Goal: Information Seeking & Learning: Learn about a topic

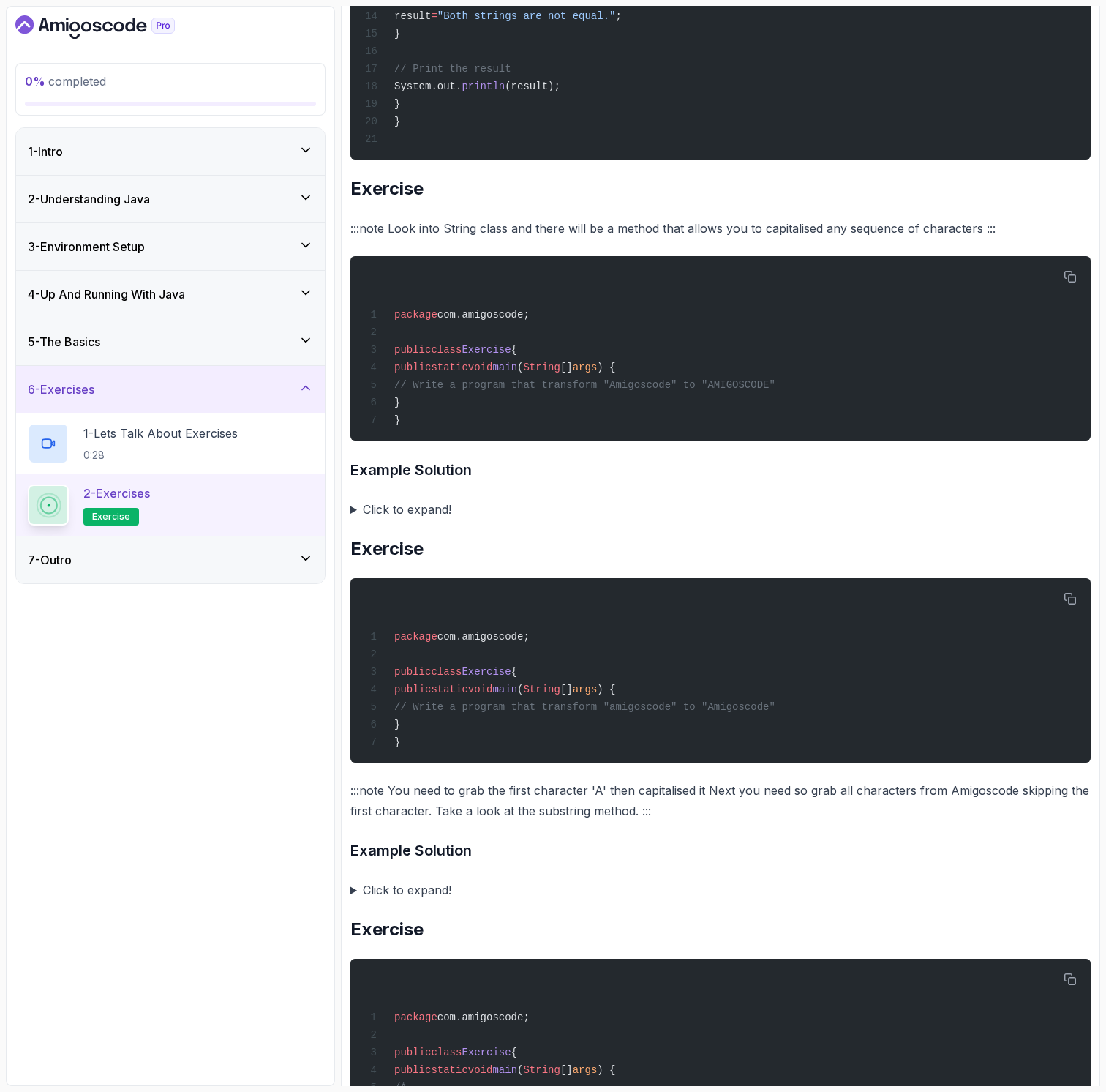
scroll to position [2702, 0]
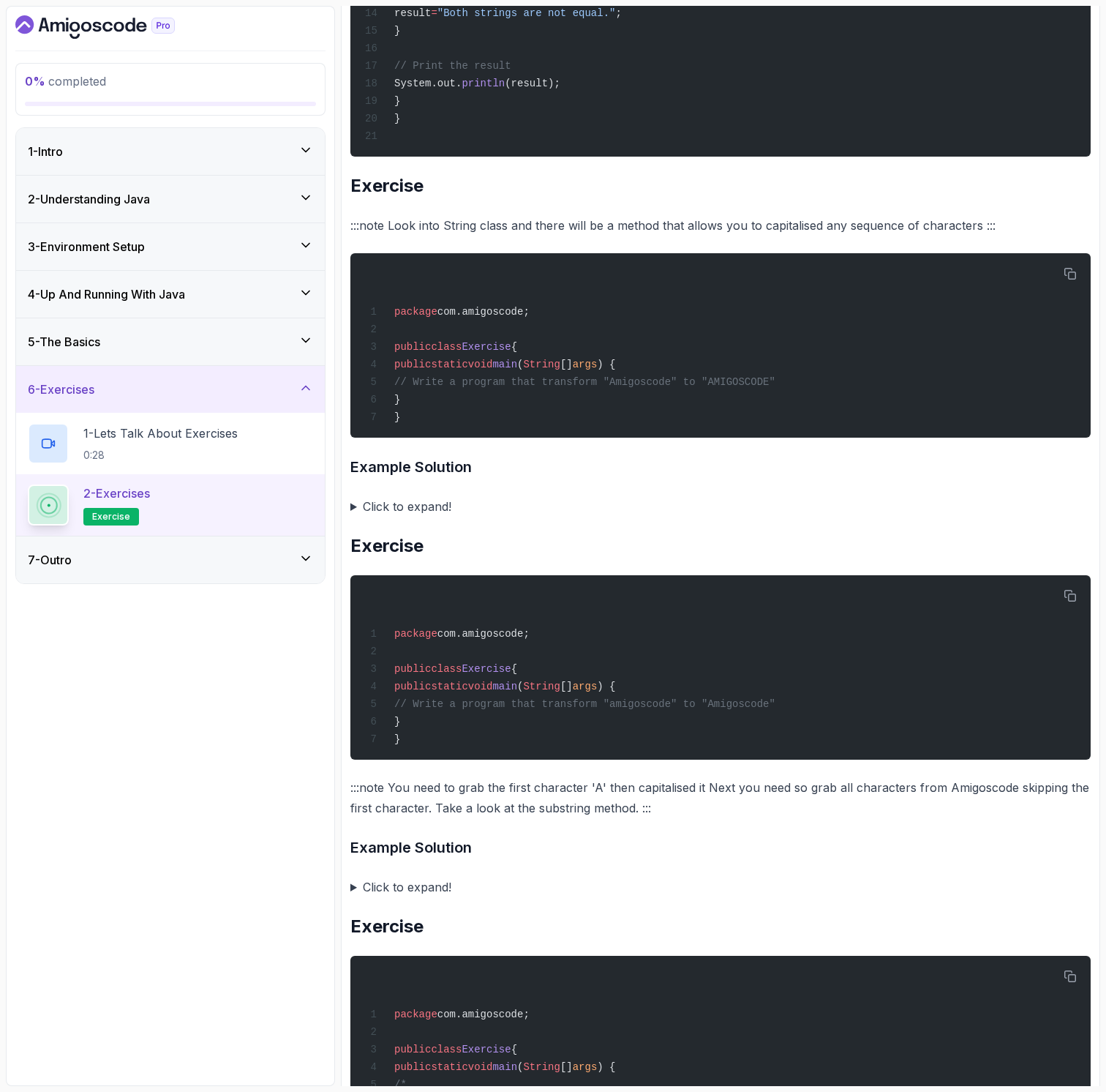
click at [389, 500] on summary "Click to expand!" at bounding box center [721, 506] width 740 height 20
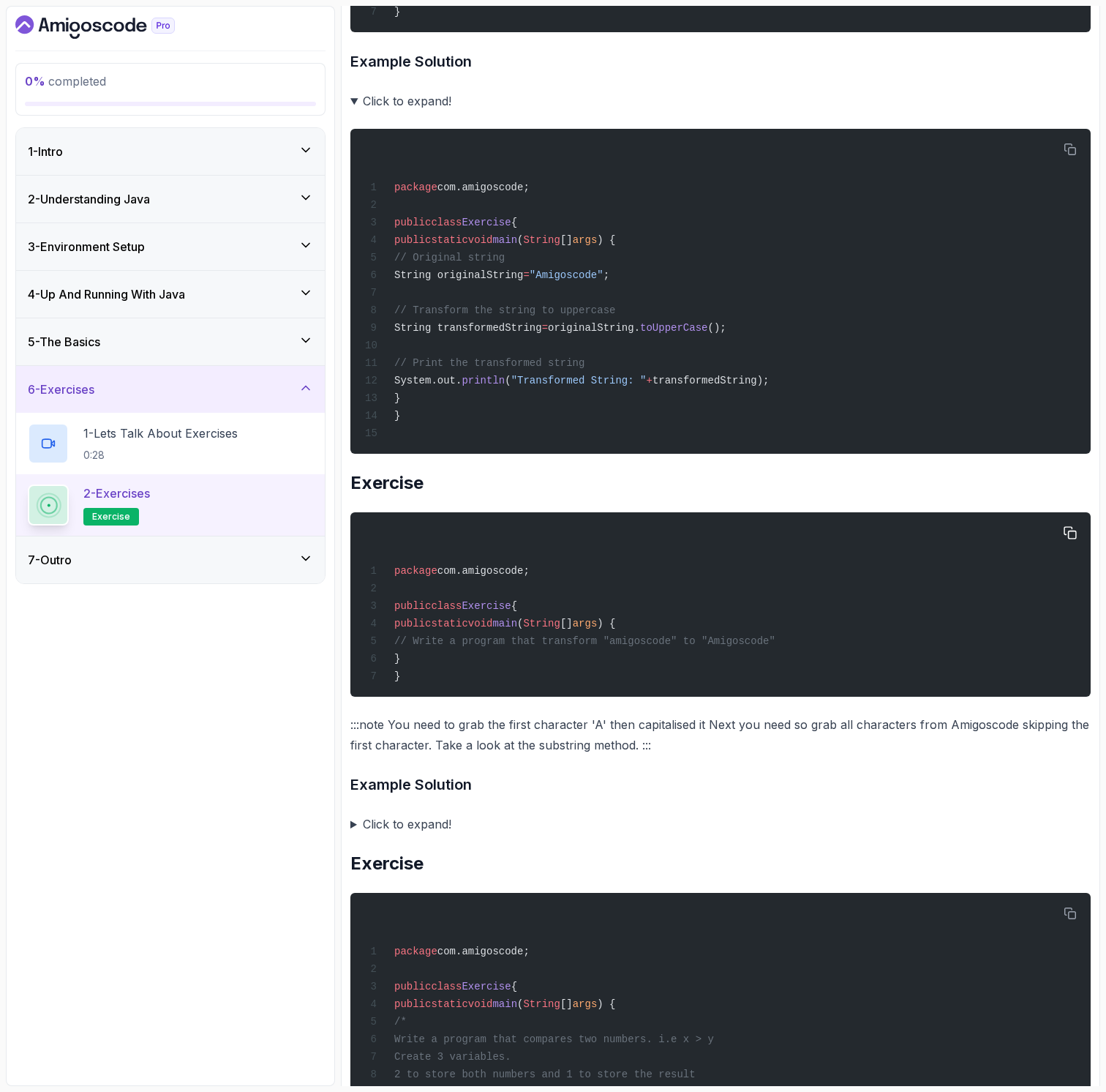
scroll to position [3121, 0]
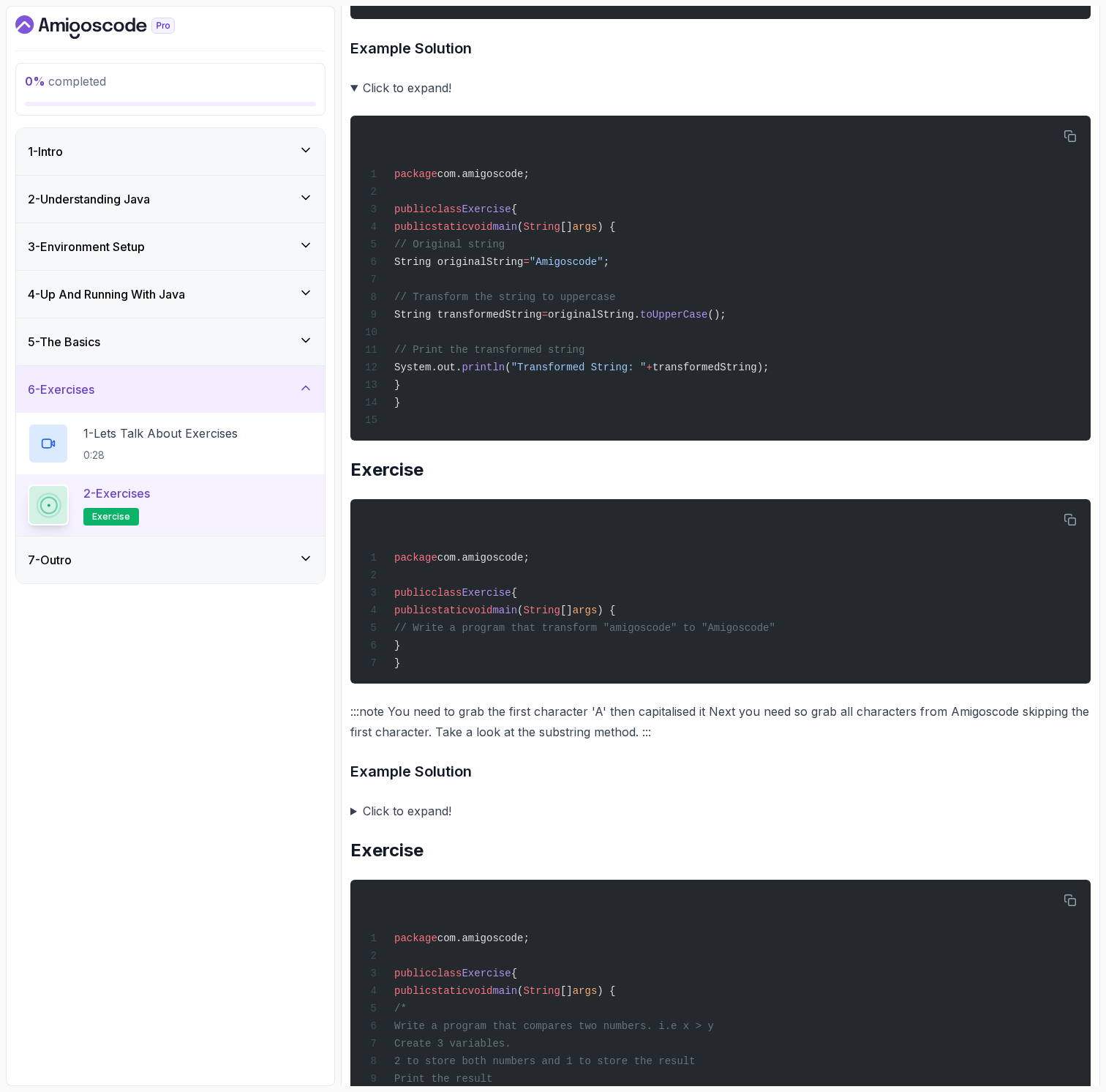
click at [351, 809] on summary "Click to expand!" at bounding box center [721, 811] width 740 height 20
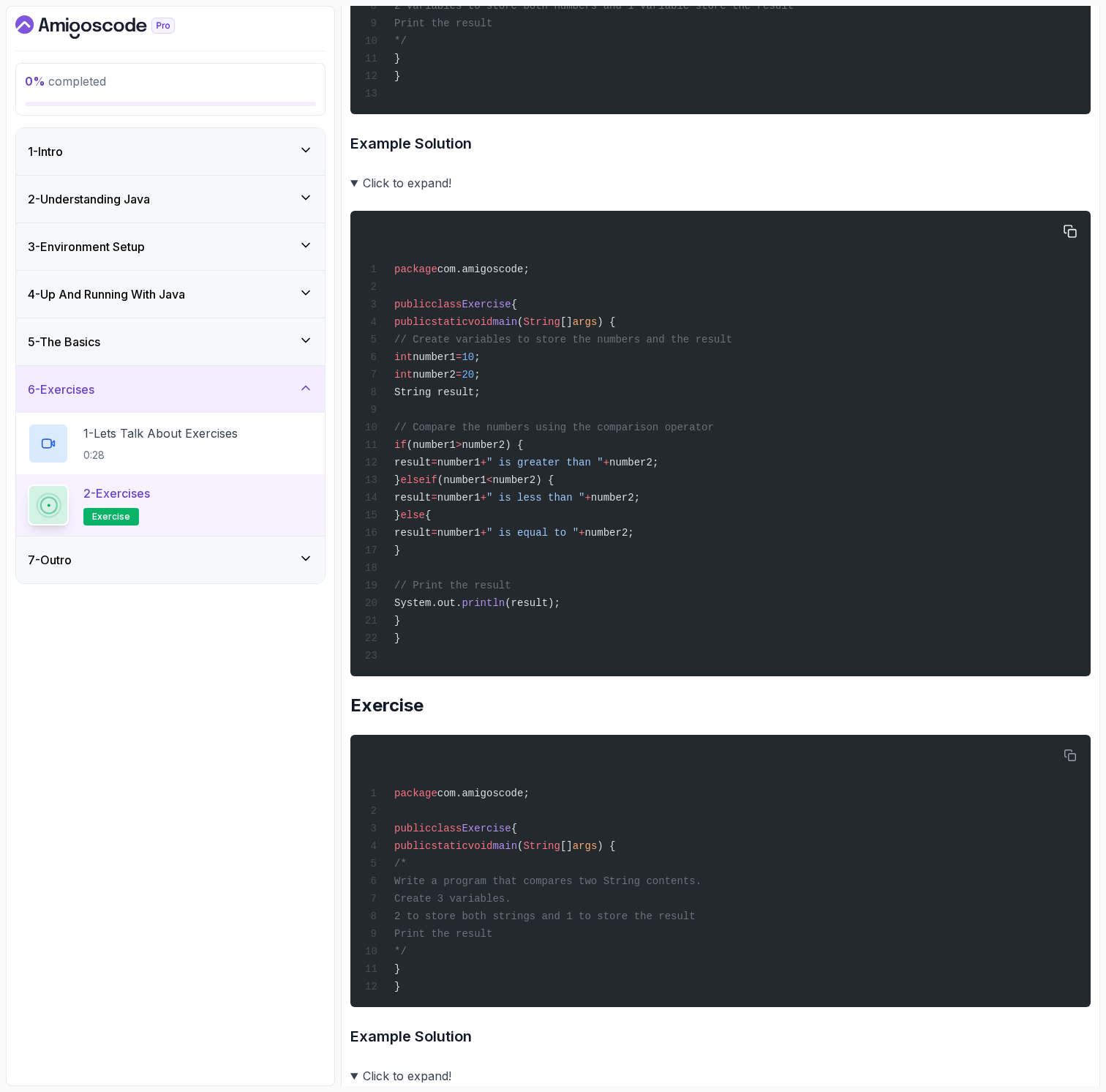
scroll to position [1317, 0]
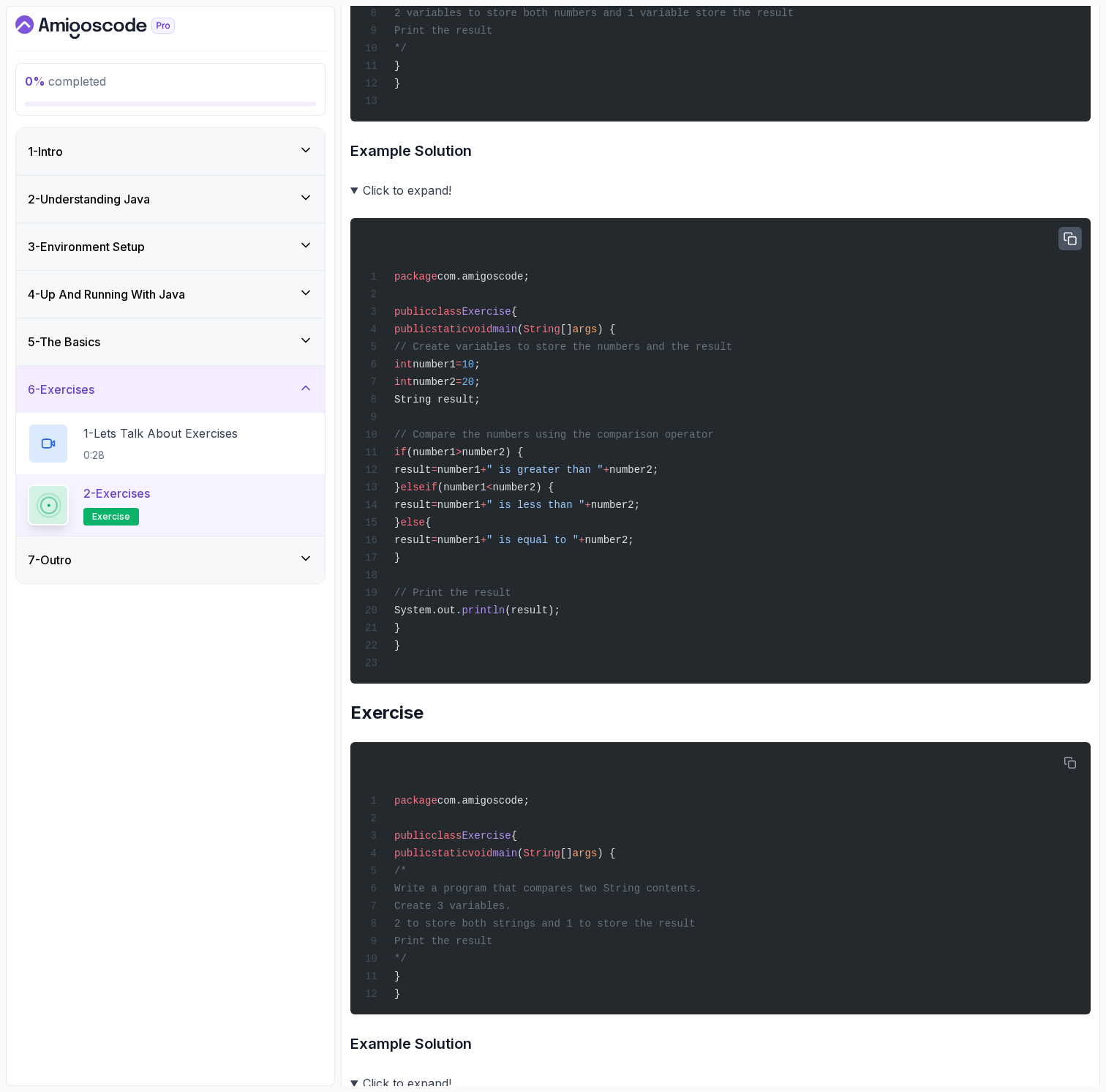
click at [1072, 239] on icon "button" at bounding box center [1070, 239] width 14 height 14
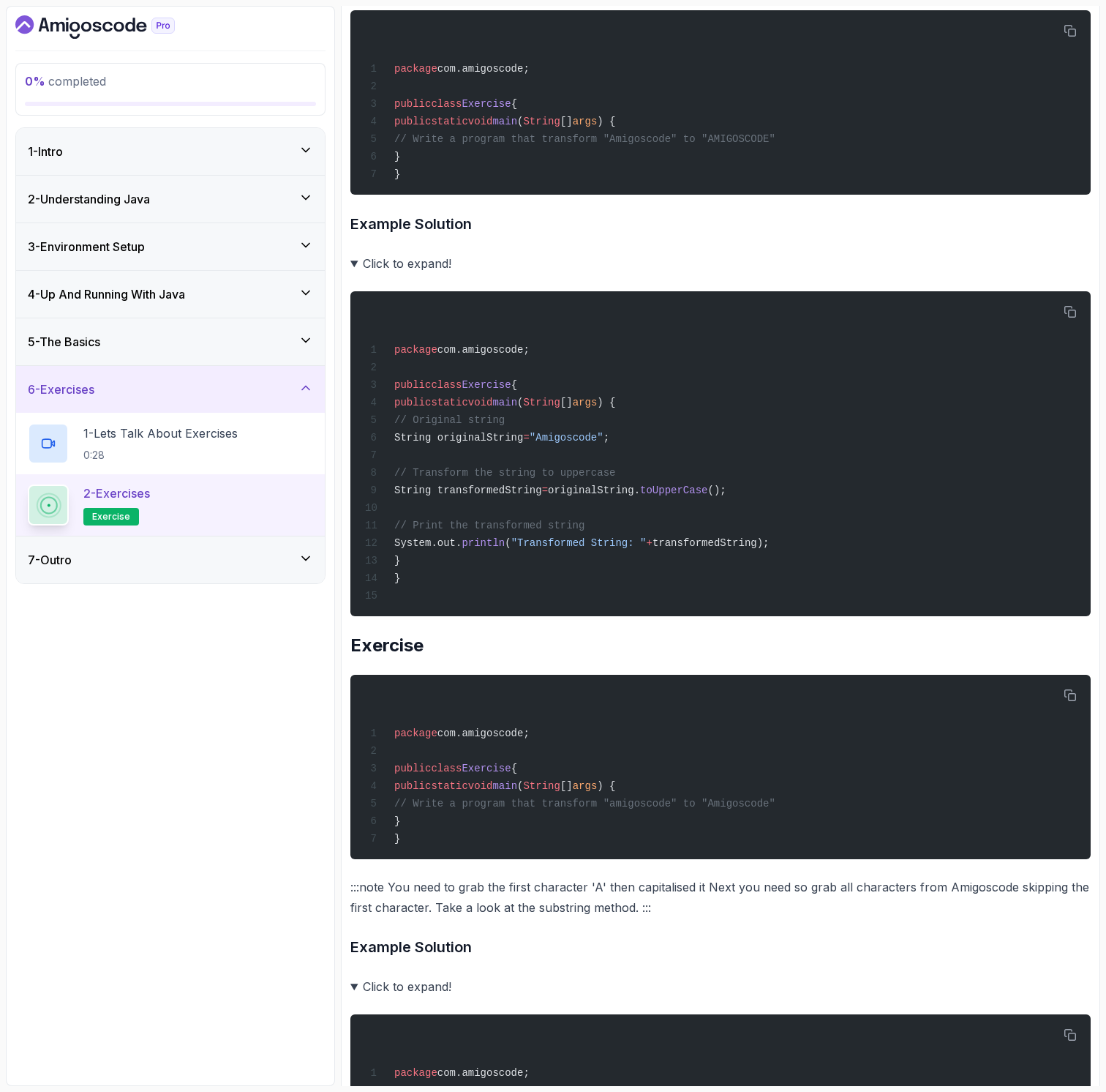
scroll to position [2962, 0]
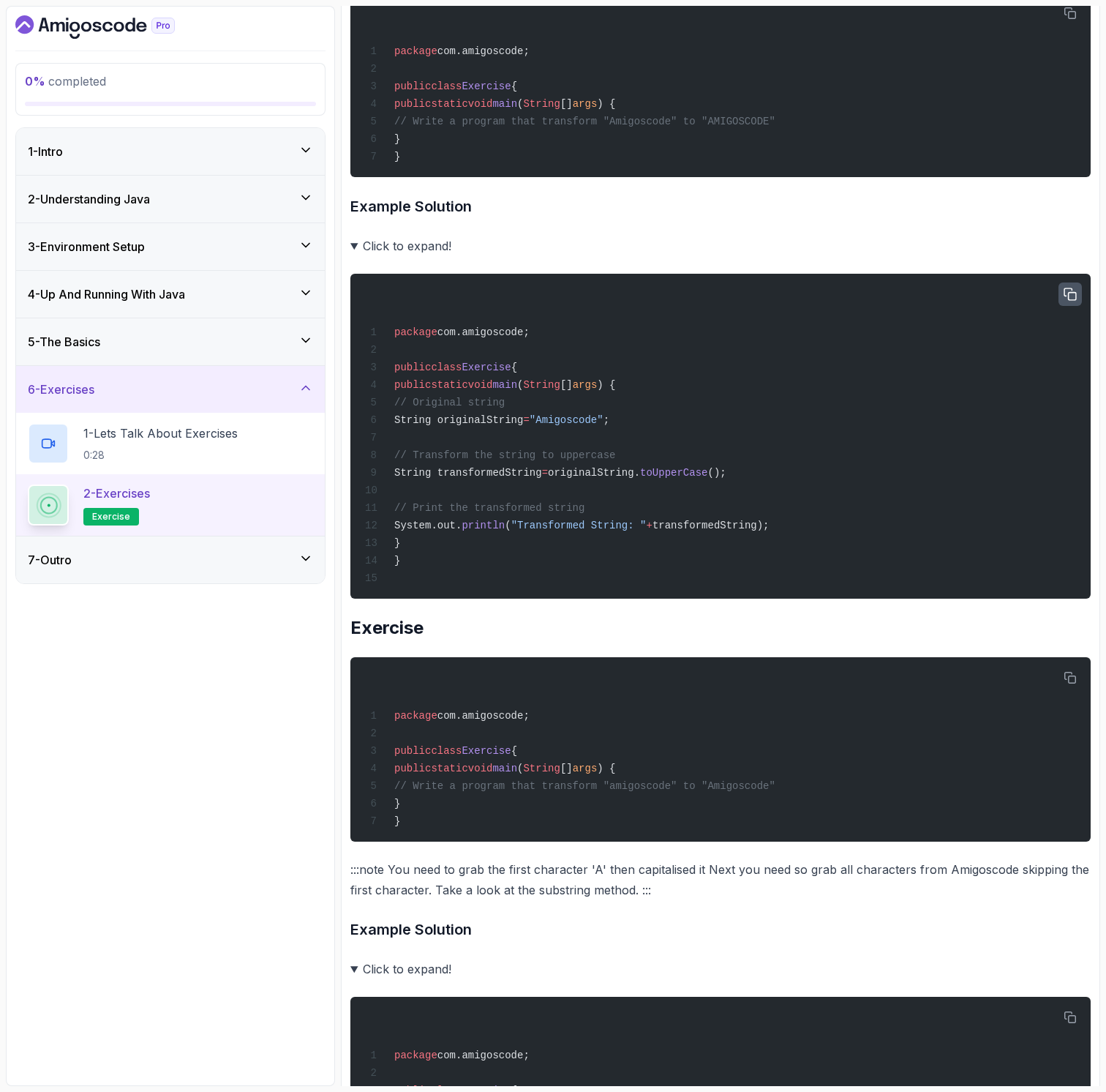
click at [1065, 290] on icon "button" at bounding box center [1070, 295] width 14 height 14
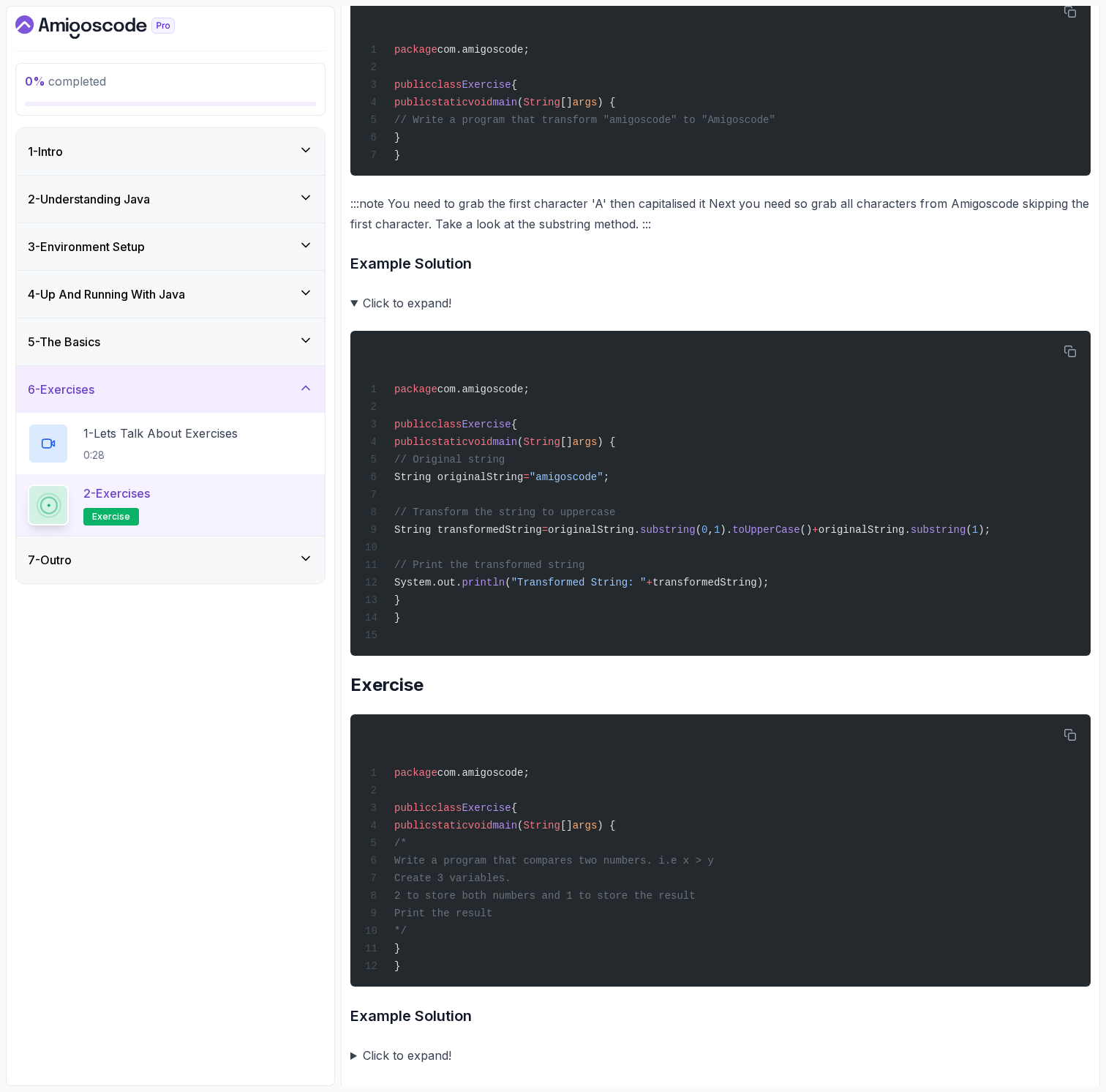
scroll to position [3641, 0]
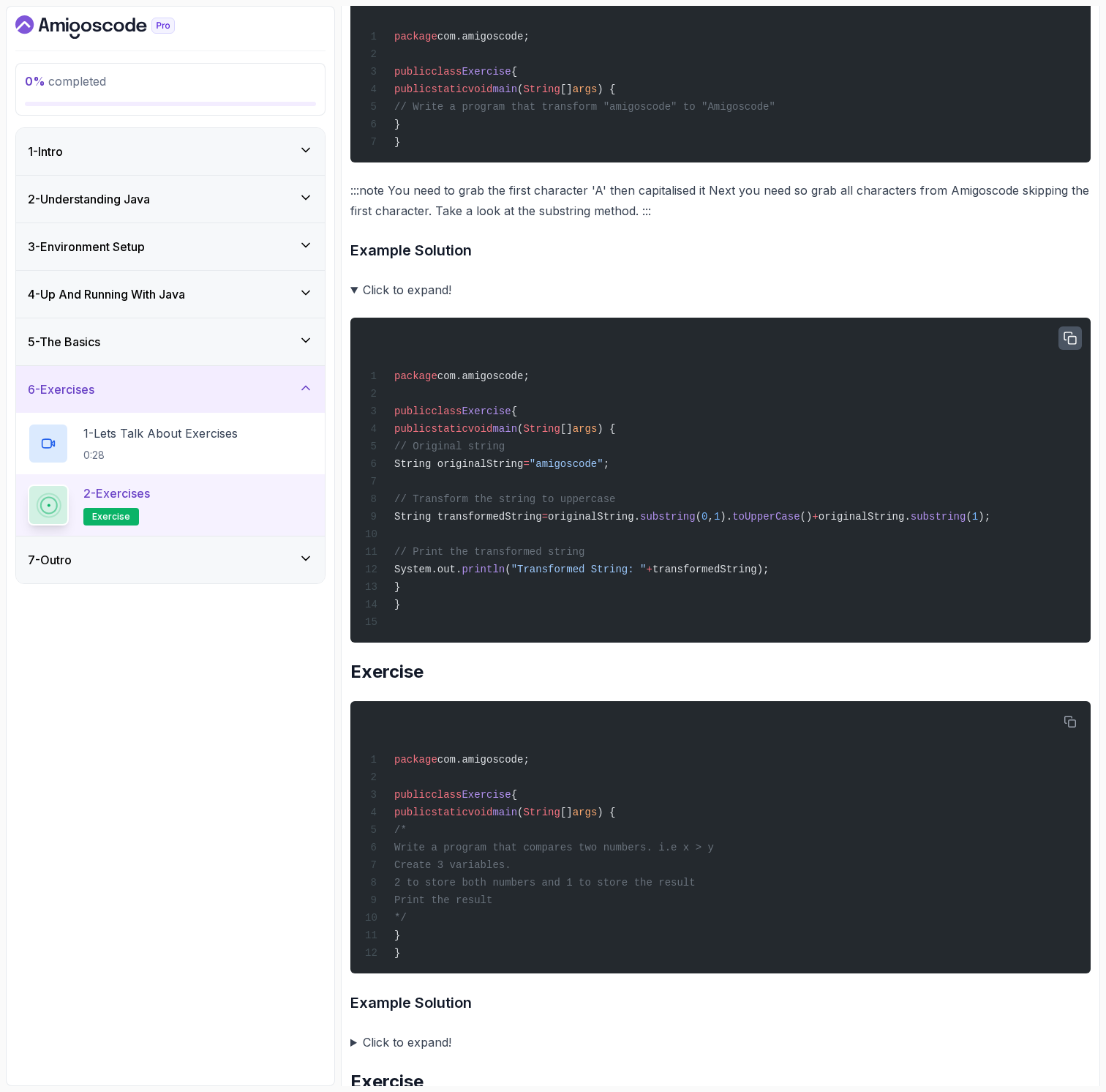
click at [1072, 334] on icon "button" at bounding box center [1070, 338] width 14 height 14
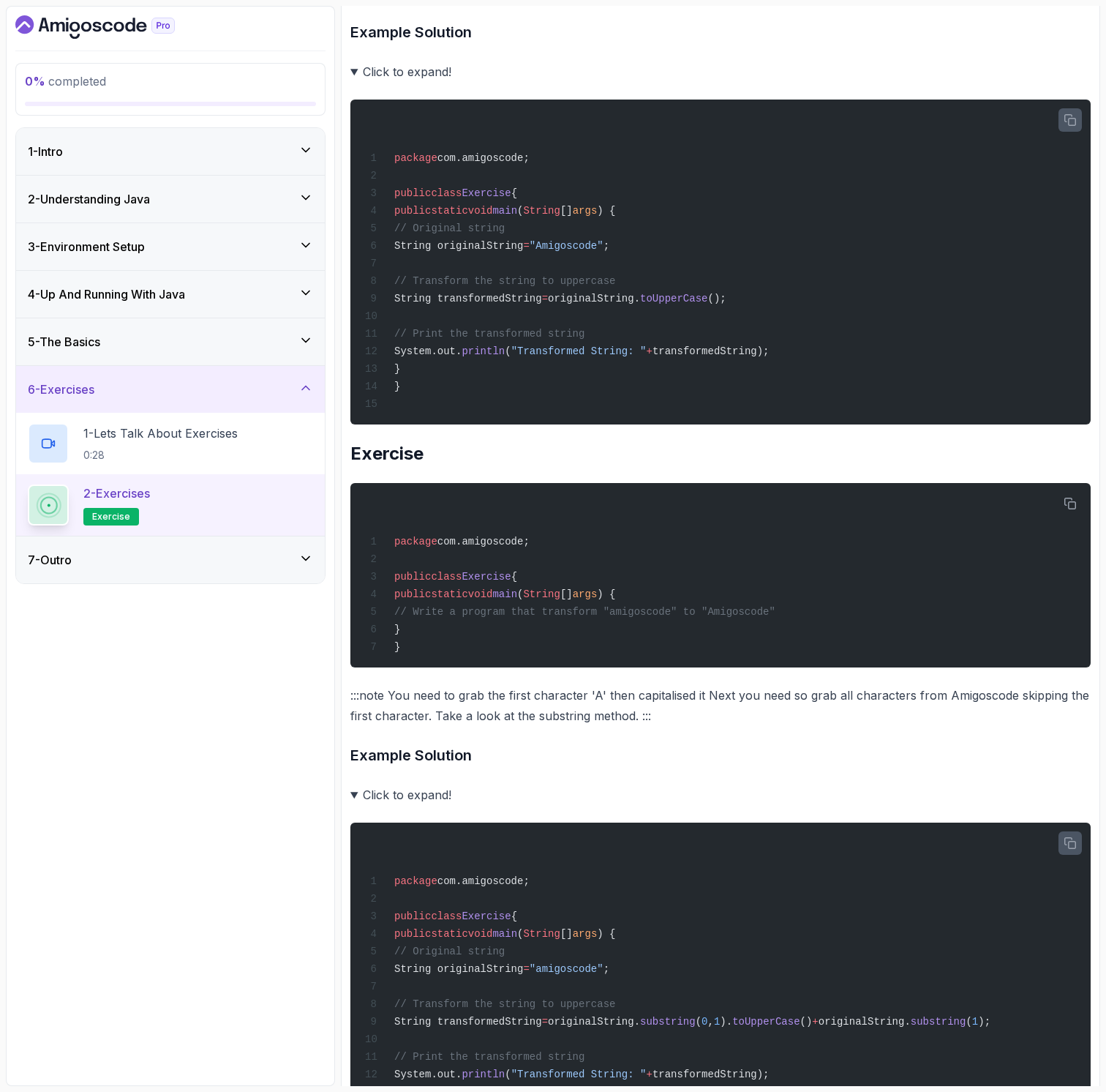
scroll to position [4087, 0]
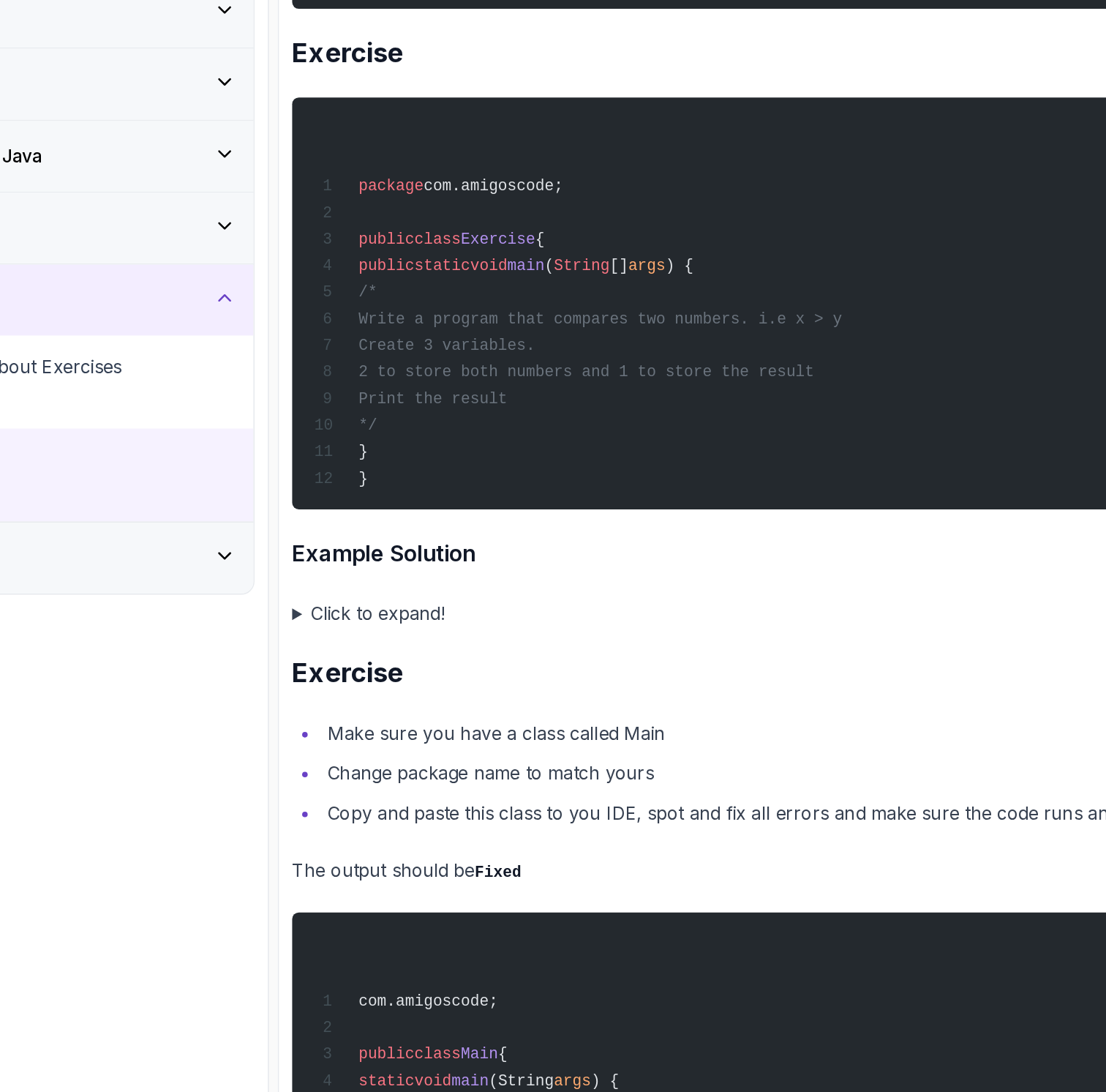
click at [380, 601] on summary "Click to expand!" at bounding box center [721, 596] width 740 height 20
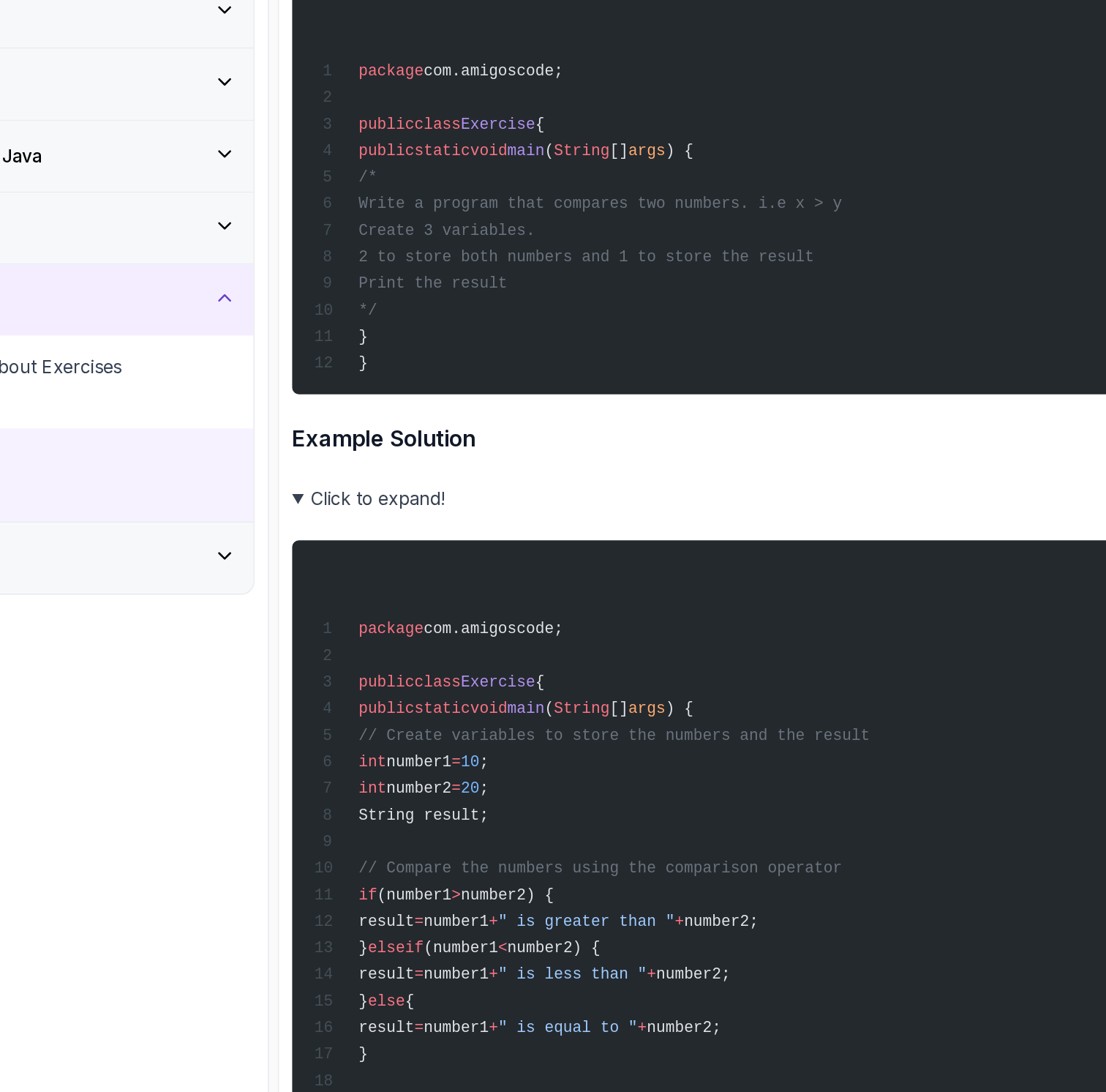
scroll to position [4174, 0]
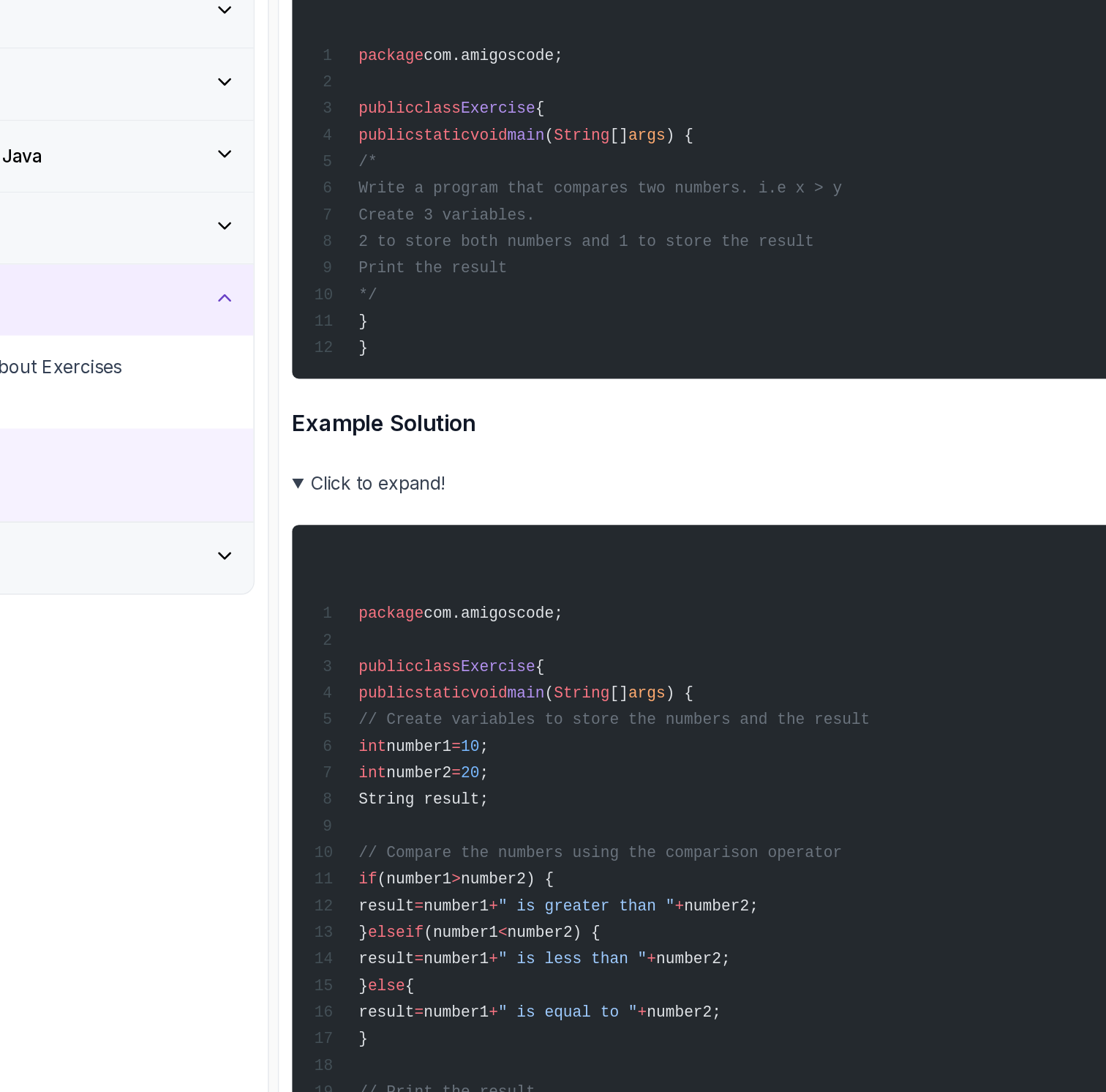
click at [394, 501] on summary "Click to expand!" at bounding box center [721, 510] width 740 height 20
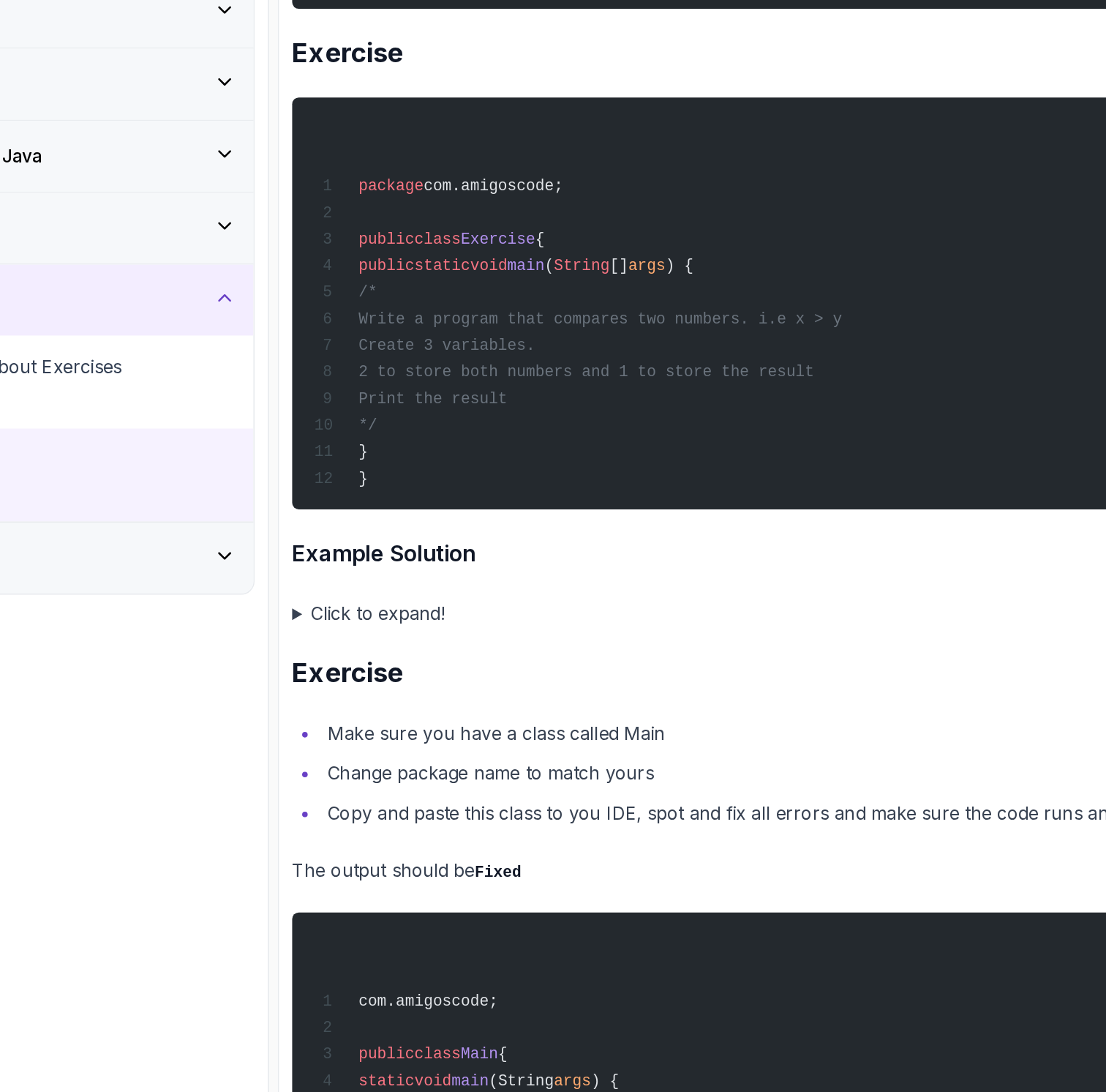
click at [420, 605] on summary "Click to expand!" at bounding box center [721, 596] width 740 height 20
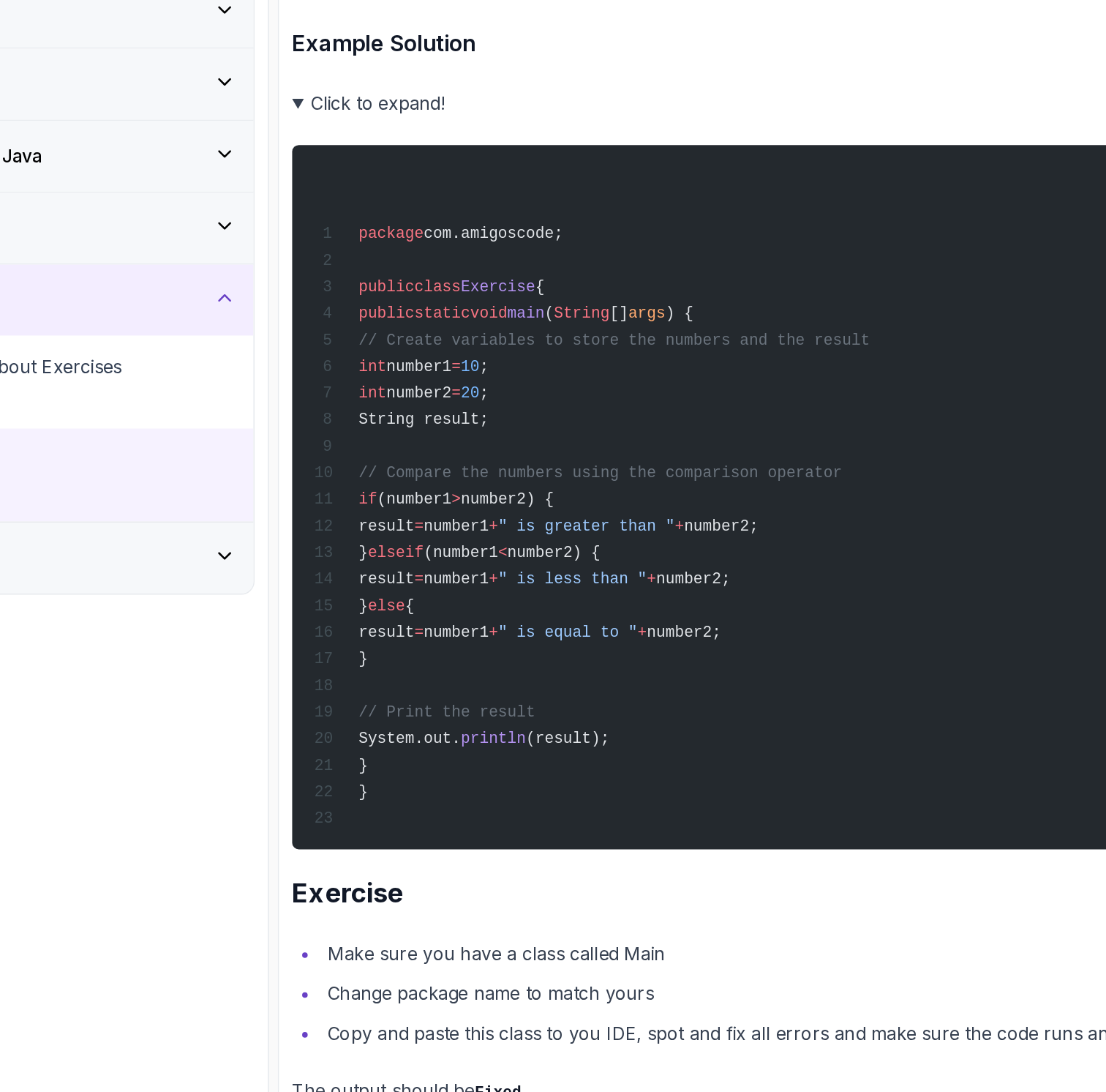
scroll to position [4445, 0]
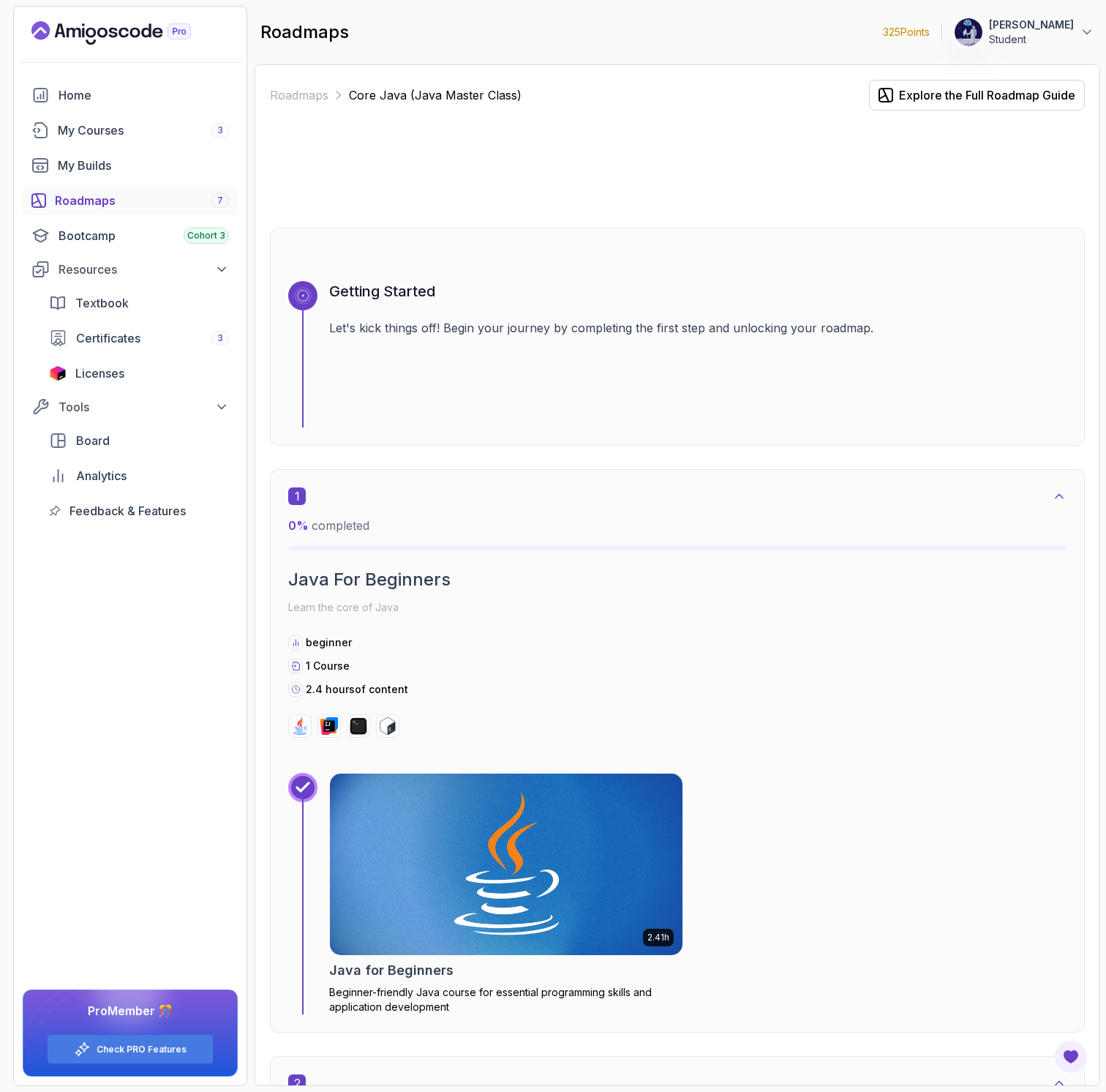
scroll to position [718, 0]
